Goal: Task Accomplishment & Management: Use online tool/utility

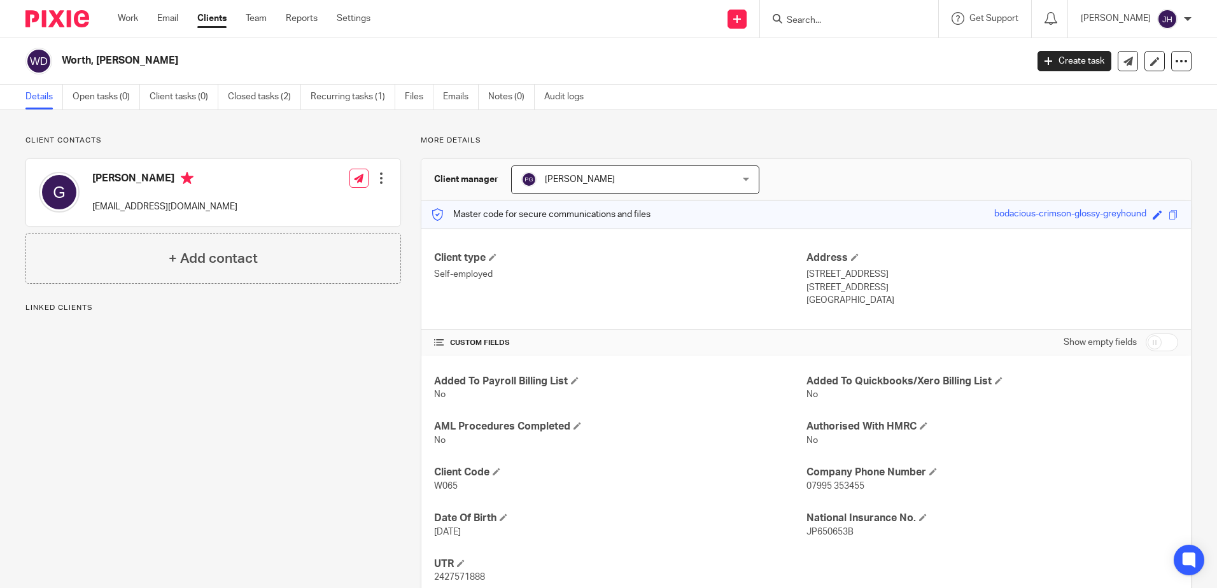
click at [845, 24] on input "Search" at bounding box center [843, 20] width 115 height 11
type input "f"
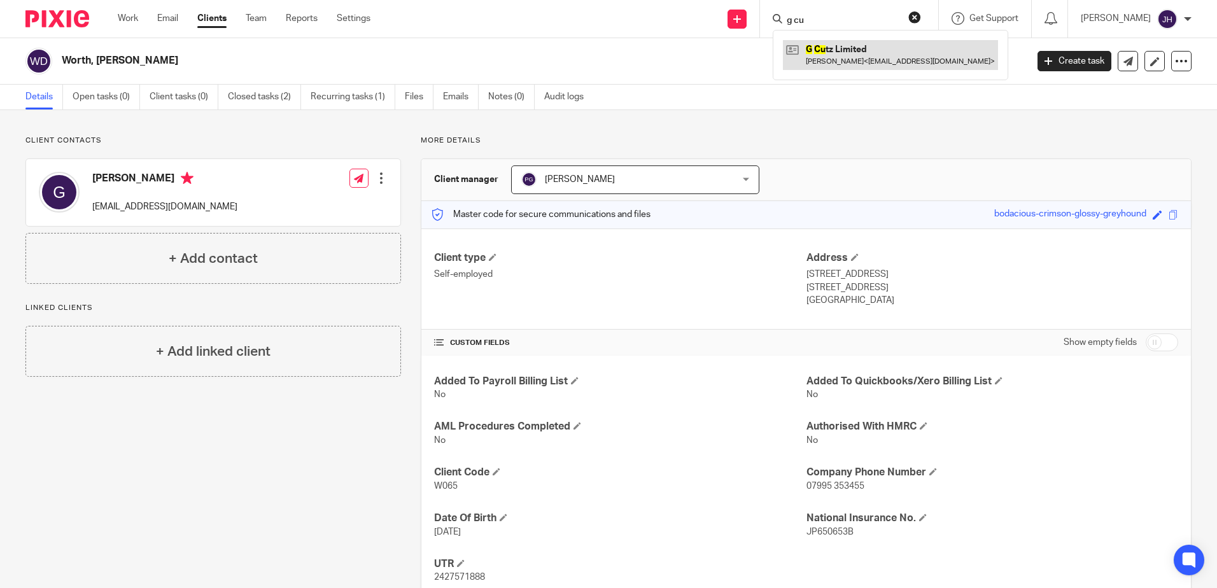
type input "g cu"
click at [861, 43] on link at bounding box center [890, 54] width 215 height 29
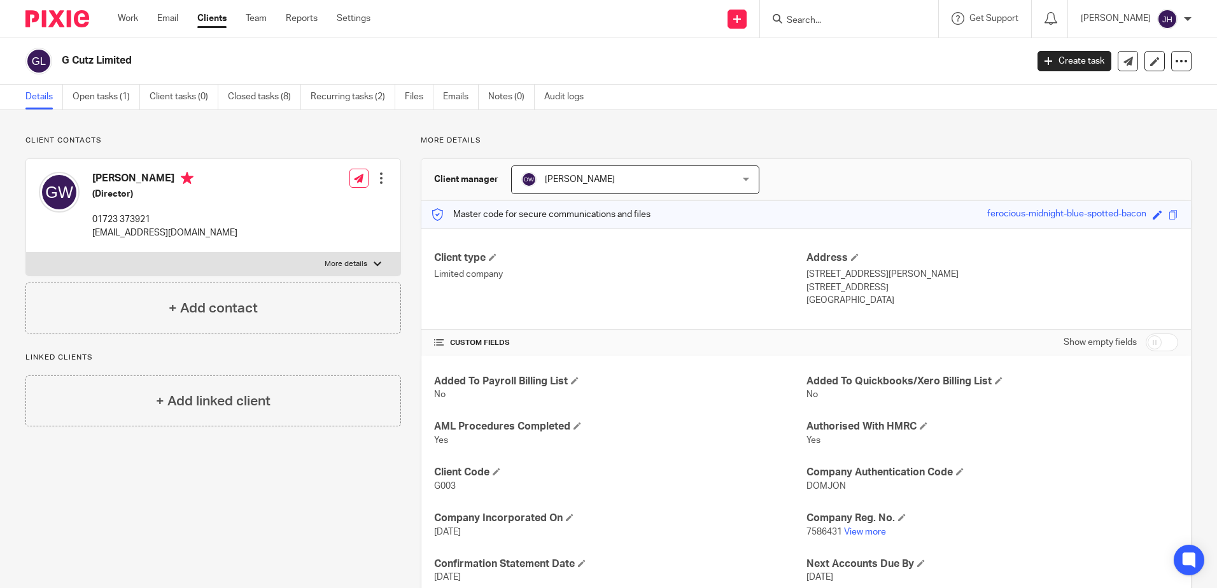
click at [209, 16] on link "Clients" at bounding box center [211, 18] width 29 height 13
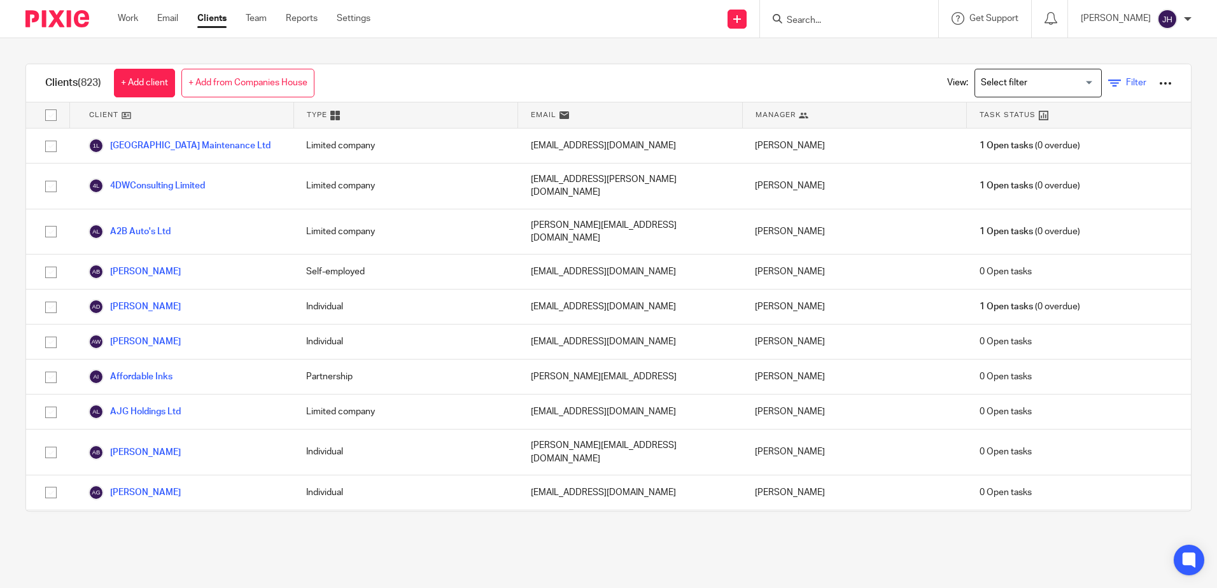
click at [1108, 80] on icon at bounding box center [1114, 83] width 13 height 13
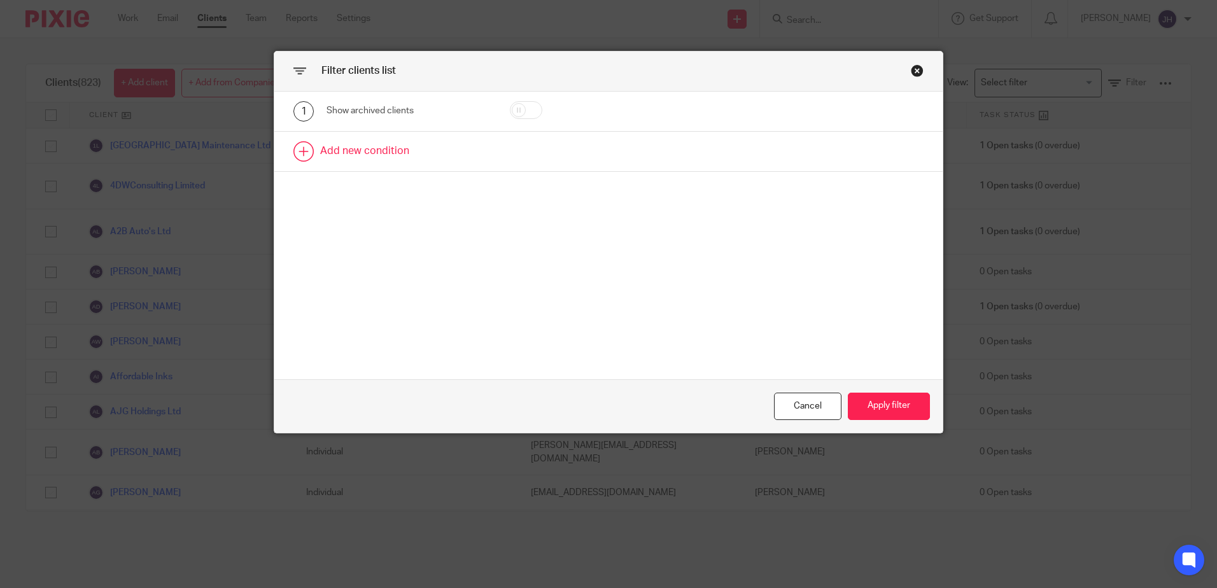
click at [296, 146] on link at bounding box center [608, 151] width 669 height 39
click at [301, 197] on link at bounding box center [608, 199] width 669 height 39
click at [889, 203] on icon at bounding box center [895, 201] width 13 height 13
click at [428, 155] on div "Field" at bounding box center [398, 155] width 122 height 27
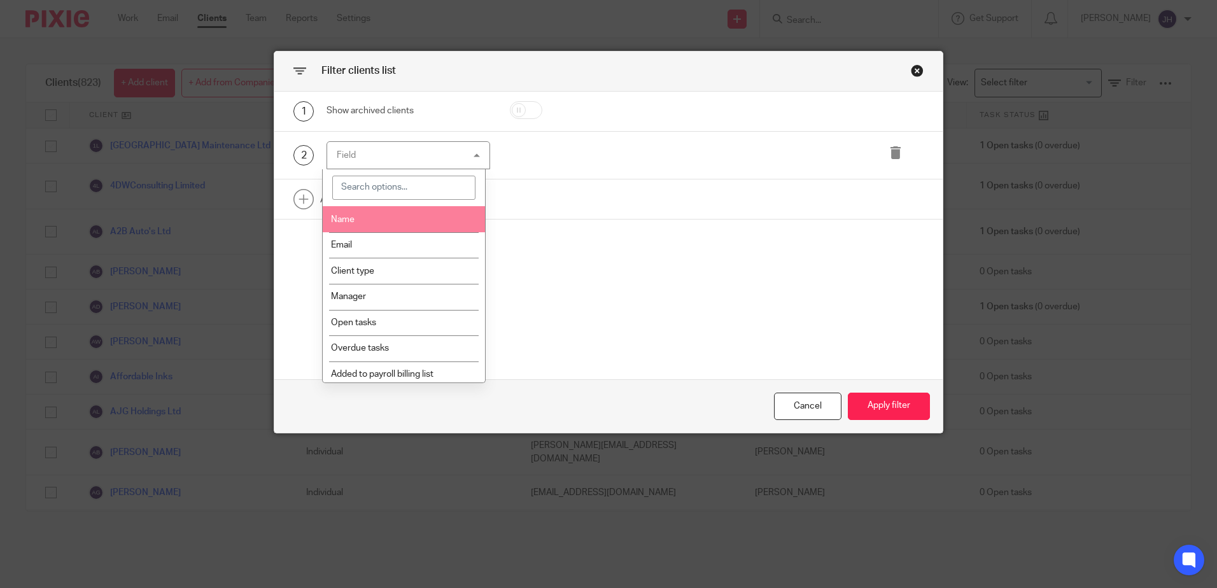
click at [363, 188] on input "search" at bounding box center [403, 188] width 143 height 24
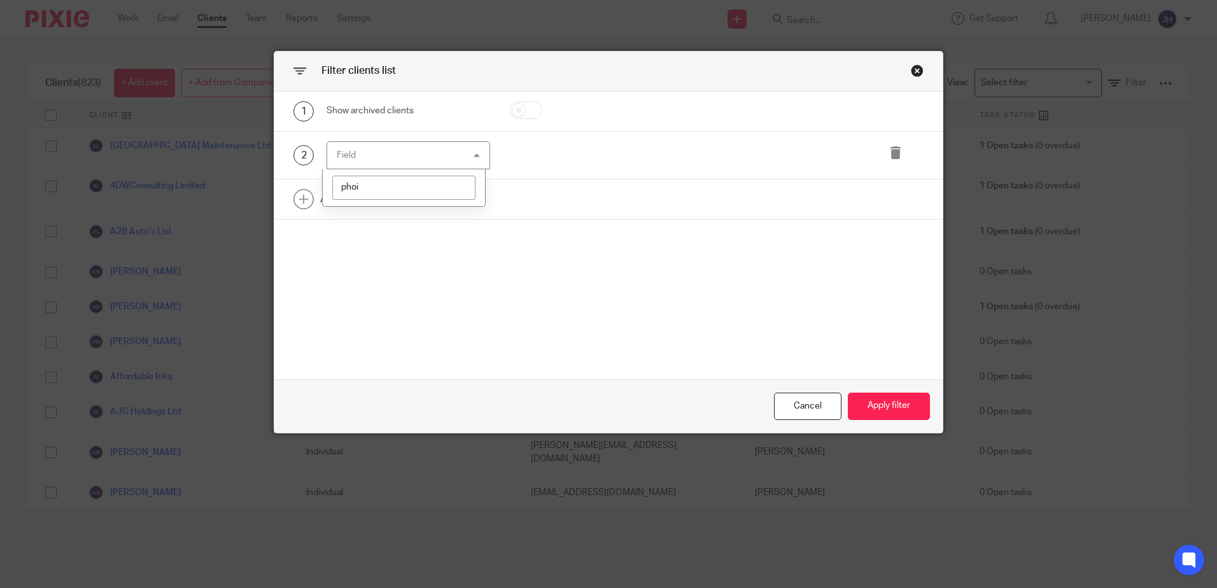
type input "pho"
click at [376, 218] on span "Company phone number" at bounding box center [380, 219] width 99 height 9
click at [662, 152] on input "text" at bounding box center [717, 155] width 197 height 29
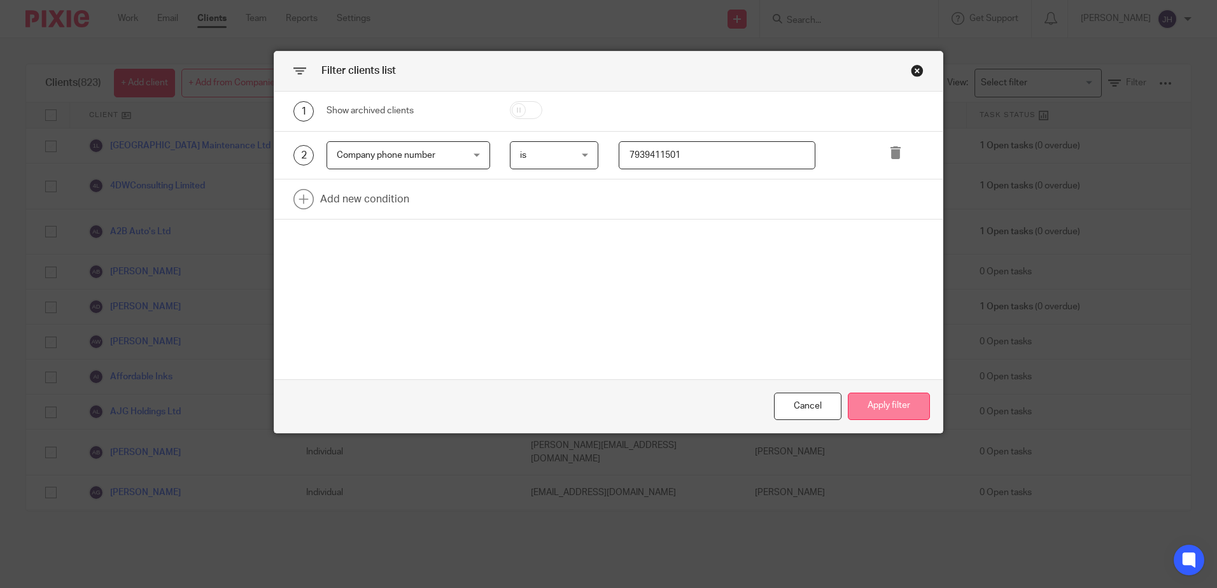
type input "7939411501"
click at [878, 410] on button "Apply filter" at bounding box center [889, 406] width 82 height 27
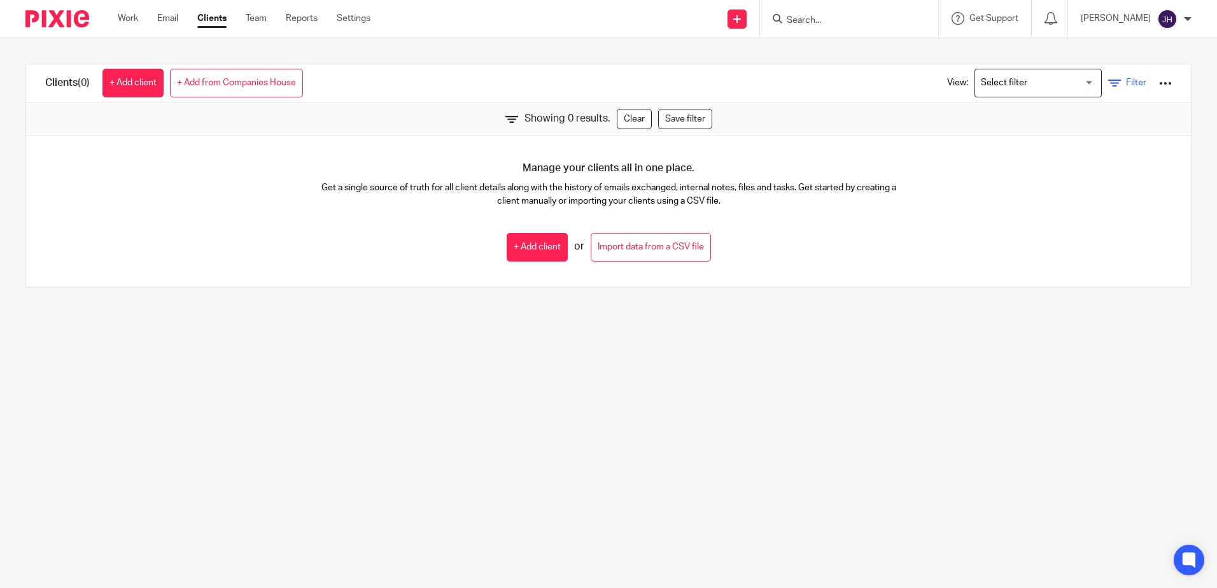
click at [1126, 80] on span "Filter" at bounding box center [1136, 82] width 20 height 9
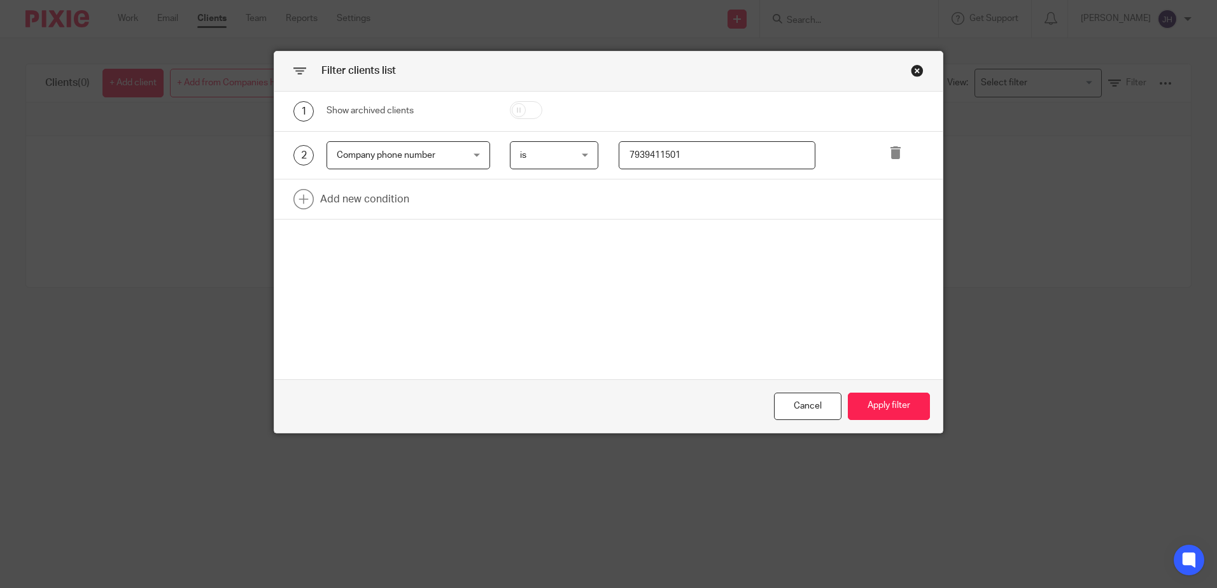
click at [620, 155] on input "7939411501" at bounding box center [717, 155] width 197 height 29
type input "+447939411501"
click at [862, 399] on button "Apply filter" at bounding box center [889, 406] width 82 height 27
